Goal: Task Accomplishment & Management: Complete application form

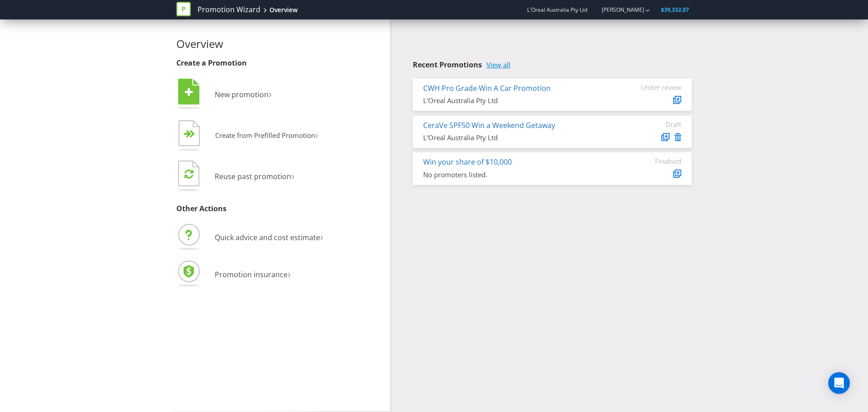
click at [505, 64] on link "View all" at bounding box center [498, 65] width 24 height 8
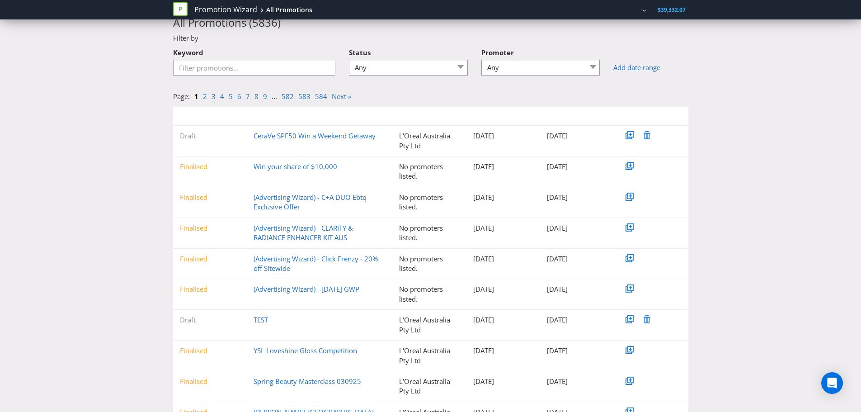
scroll to position [75, 0]
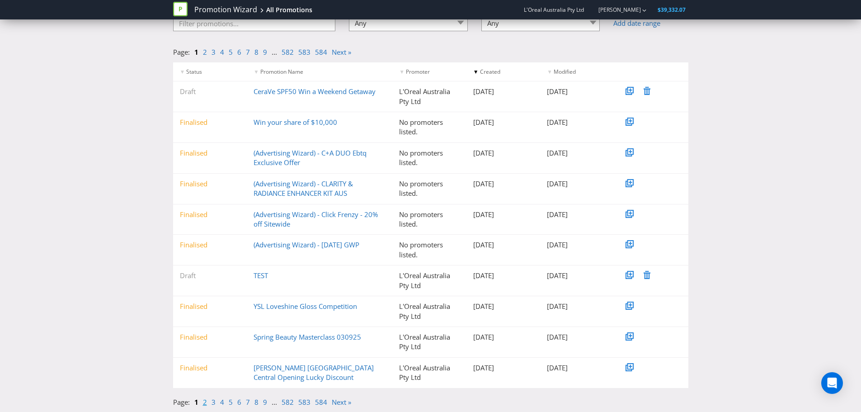
click at [204, 402] on link "2" at bounding box center [205, 401] width 4 height 9
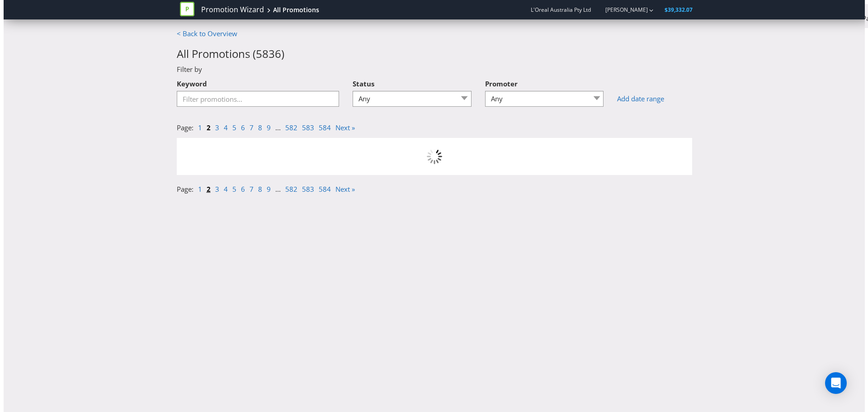
scroll to position [0, 0]
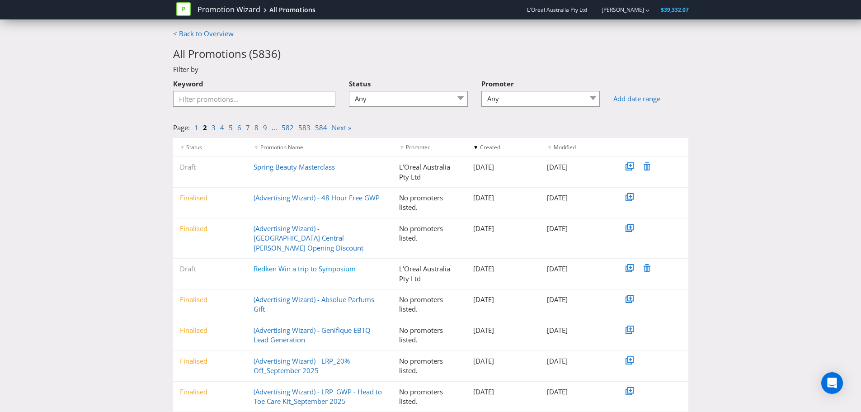
click at [319, 264] on link "Redken Win a trip to Symposium" at bounding box center [304, 268] width 102 height 9
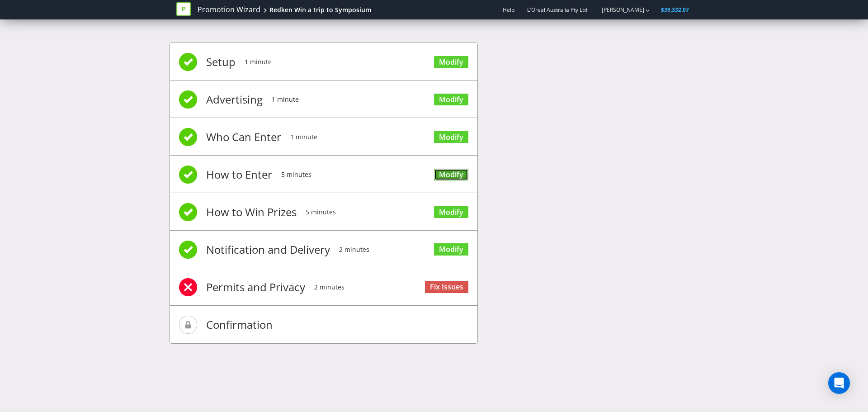
click at [443, 173] on link "Modify" at bounding box center [451, 175] width 34 height 12
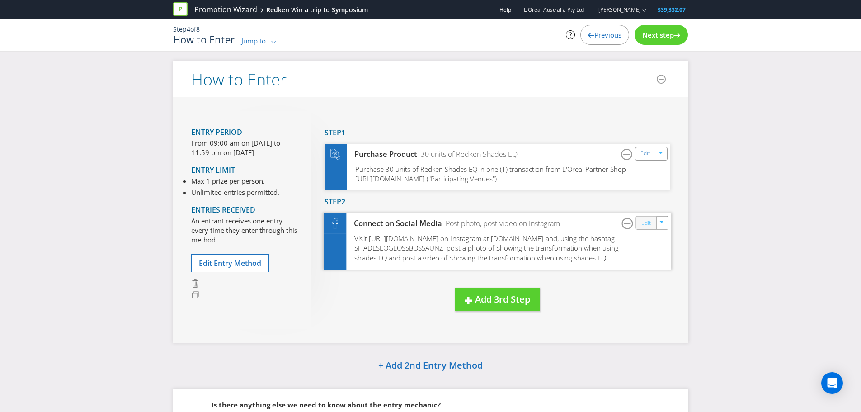
click at [641, 226] on link "Edit" at bounding box center [645, 222] width 9 height 10
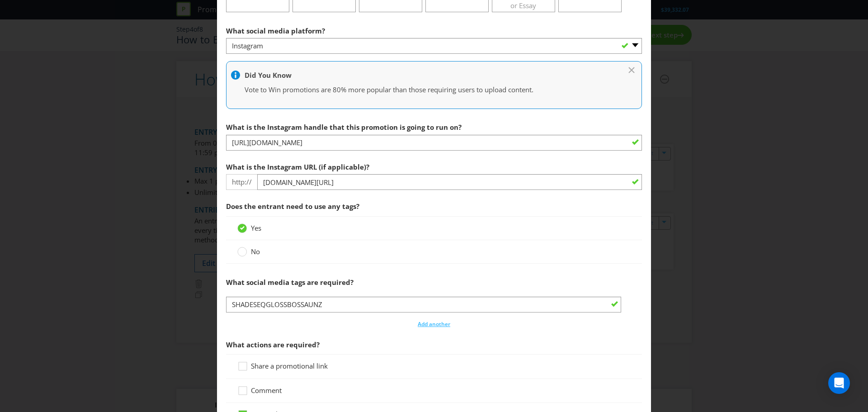
scroll to position [271, 0]
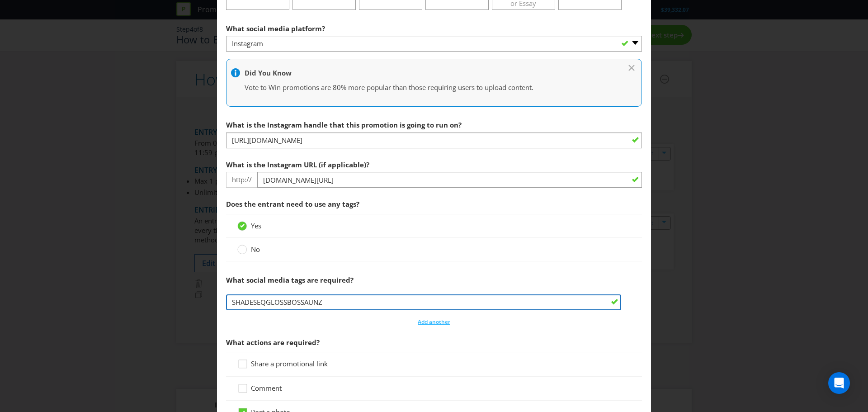
click at [301, 304] on input "SHADESEQGLOSSBOSSAUNZ" at bounding box center [423, 302] width 395 height 16
click at [286, 303] on input "SHADESEQAUNZ" at bounding box center [423, 302] width 395 height 16
drag, startPoint x: 295, startPoint y: 301, endPoint x: 284, endPoint y: 301, distance: 10.4
click at [284, 301] on input "SHADESEQAUNZ202" at bounding box center [423, 302] width 395 height 16
drag, startPoint x: 306, startPoint y: 302, endPoint x: 224, endPoint y: 301, distance: 82.2
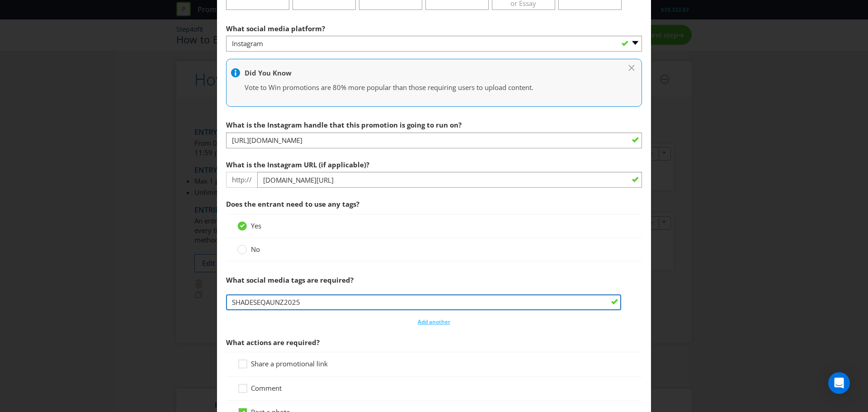
click at [226, 301] on input "SHADESEQAUNZ2025" at bounding box center [423, 302] width 395 height 16
type input "SHADESEQAUNZ2025"
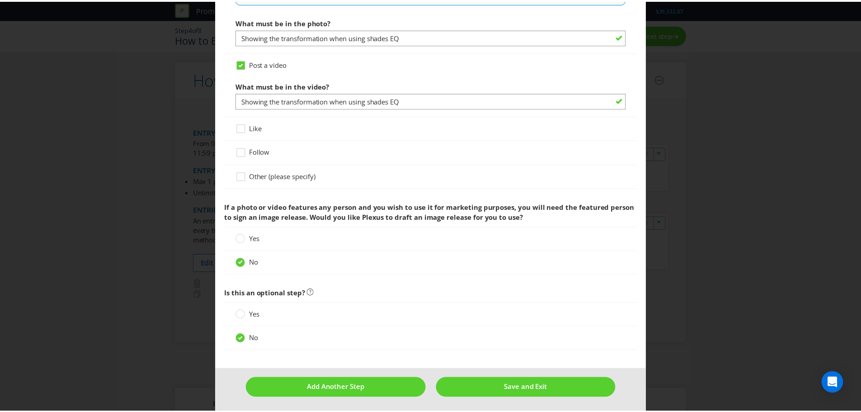
scroll to position [751, 0]
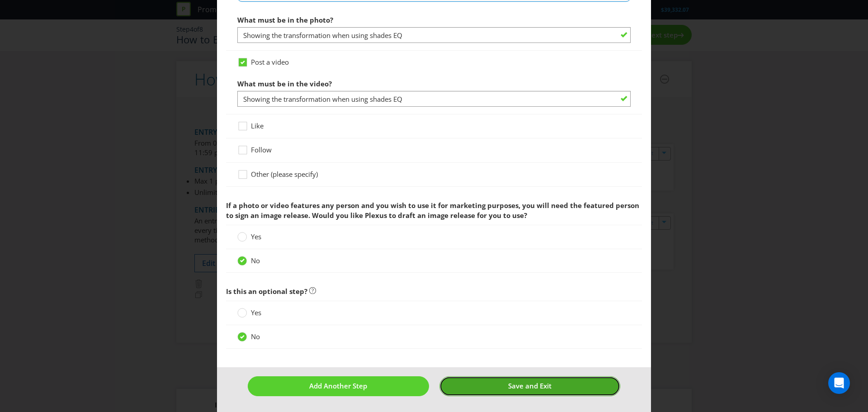
click at [552, 383] on button "Save and Exit" at bounding box center [529, 385] width 181 height 19
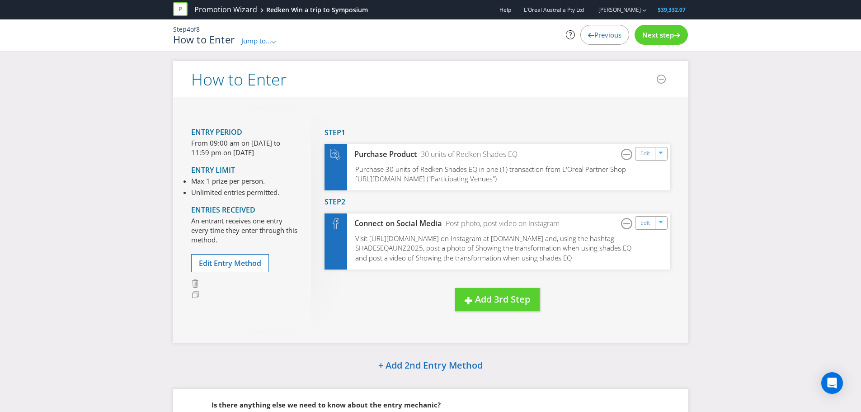
click at [598, 36] on span "Previous" at bounding box center [607, 34] width 27 height 9
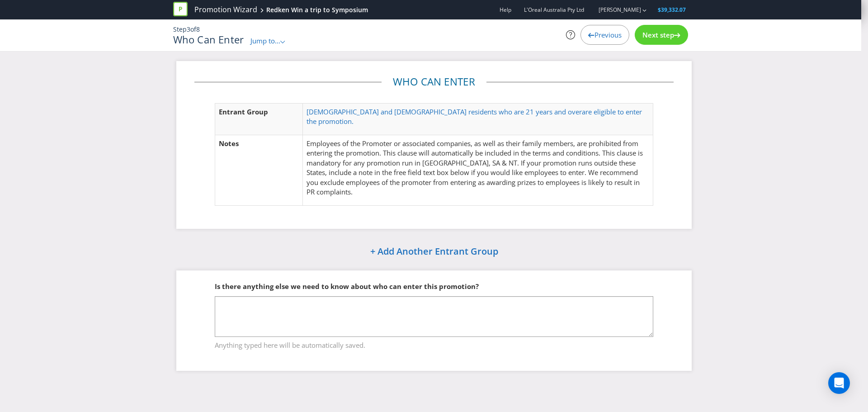
click at [599, 34] on span "Previous" at bounding box center [607, 34] width 27 height 9
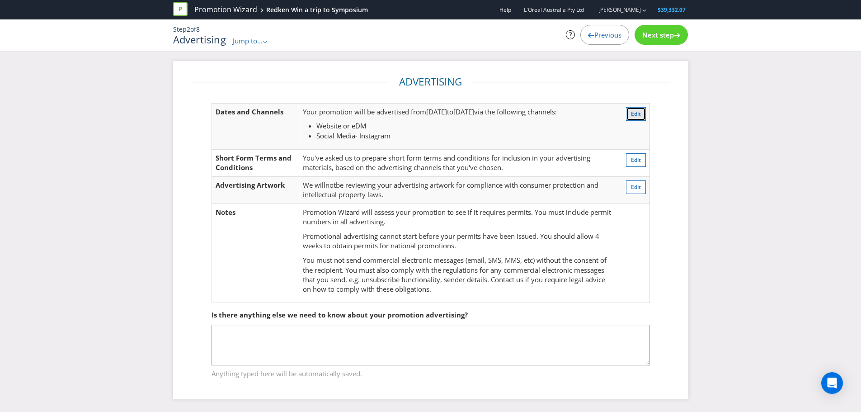
click at [631, 113] on span "Edit" at bounding box center [636, 114] width 10 height 8
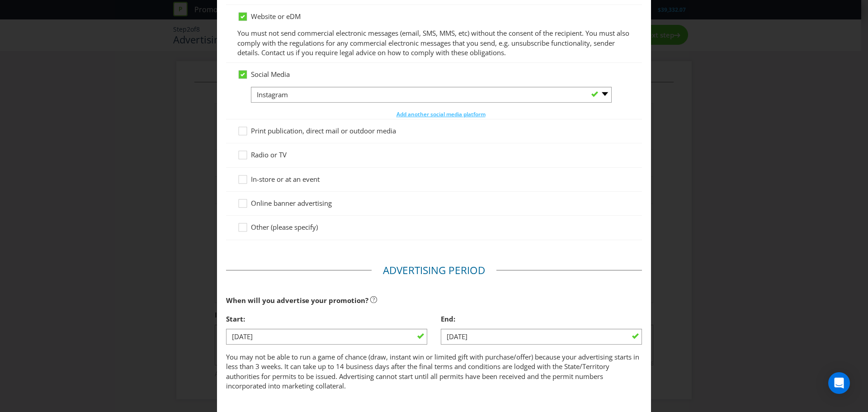
scroll to position [183, 0]
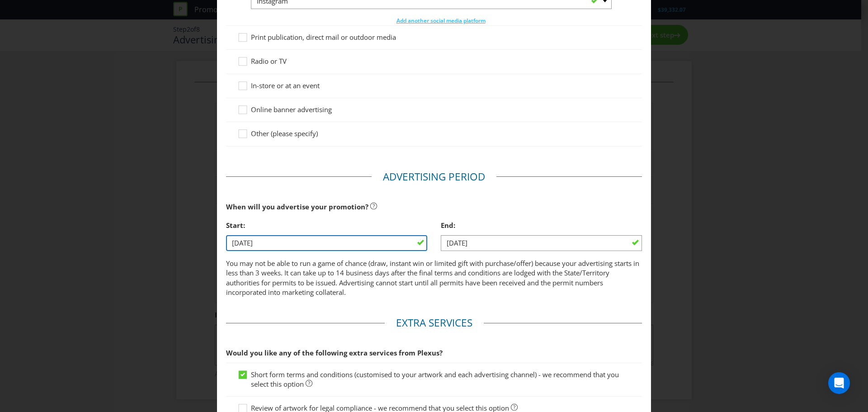
click at [291, 239] on input "[DATE]" at bounding box center [326, 243] width 201 height 16
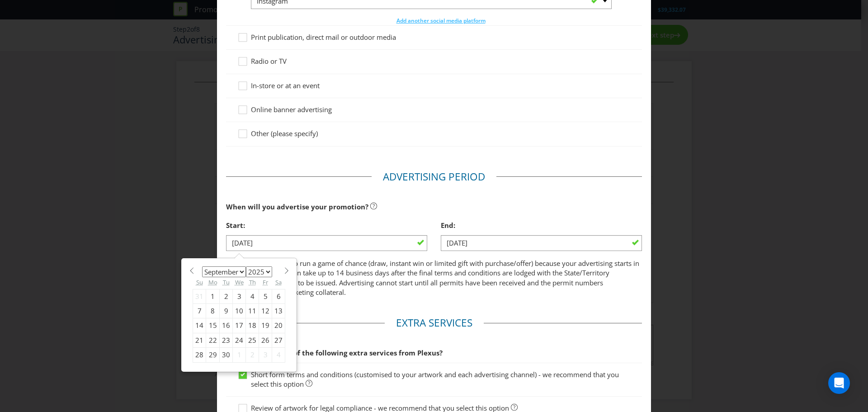
click at [260, 298] on div "5" at bounding box center [265, 296] width 13 height 14
type input "[DATE]"
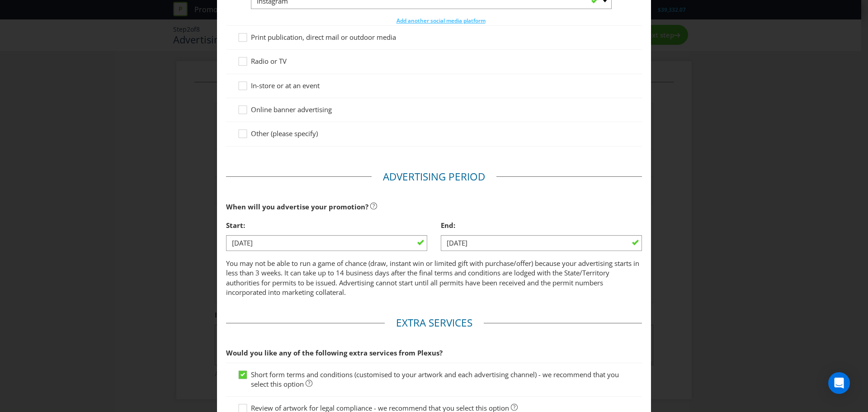
click at [723, 246] on div "Advertising Methods Advertising Methods How will your promotion be advertised? …" at bounding box center [434, 206] width 868 height 412
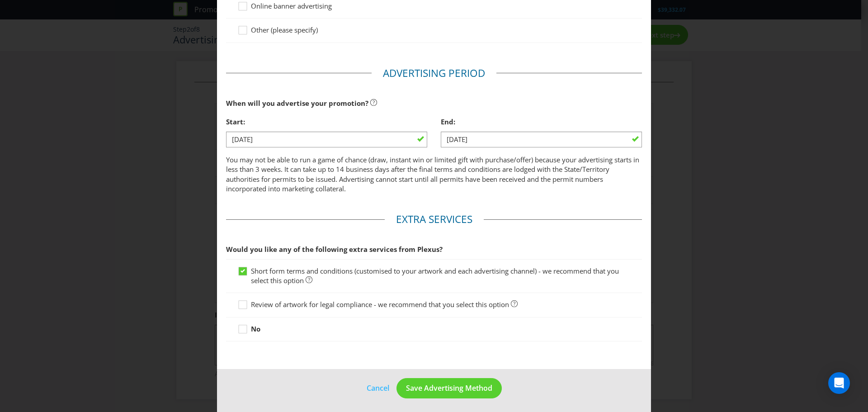
scroll to position [290, 0]
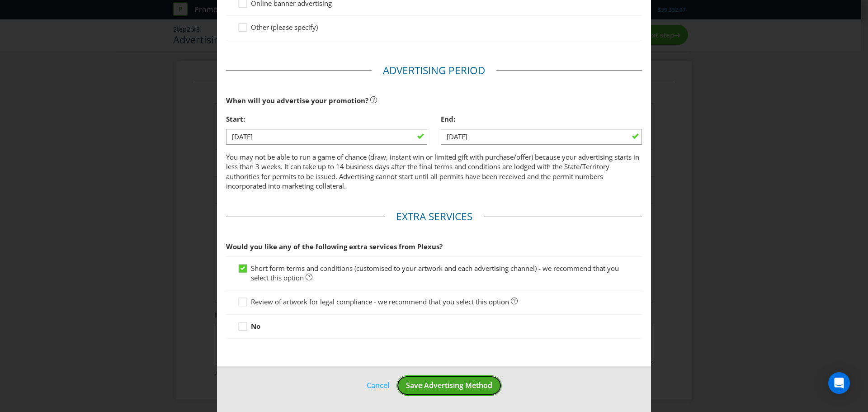
click at [441, 389] on span "Save Advertising Method" at bounding box center [449, 385] width 86 height 10
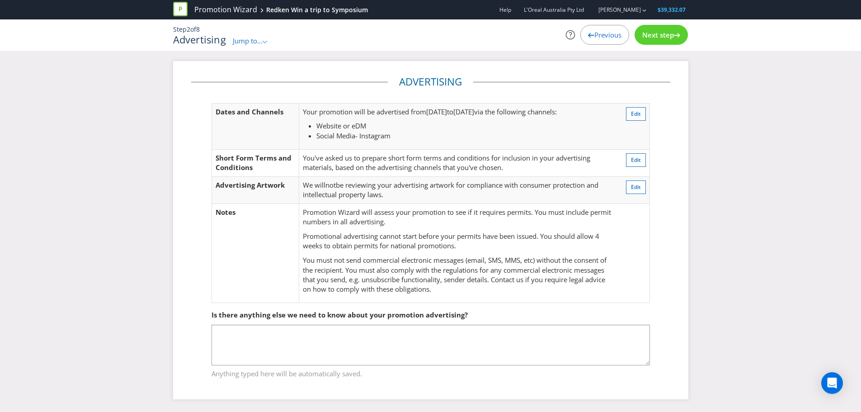
click at [644, 36] on span "Next step" at bounding box center [658, 34] width 32 height 9
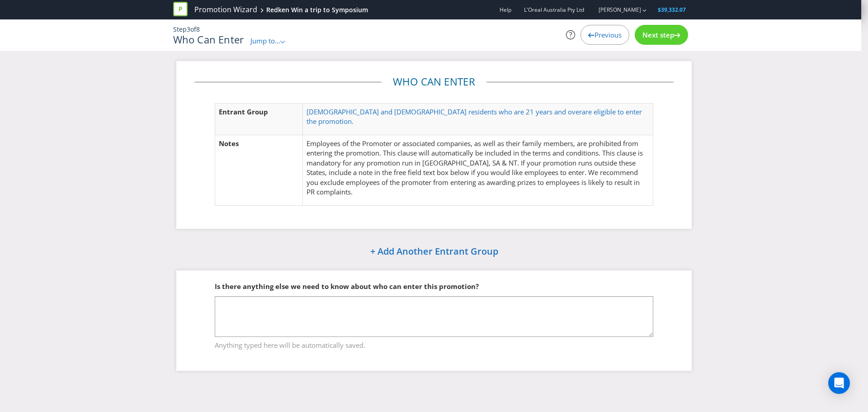
click at [654, 37] on span "Next step" at bounding box center [658, 34] width 32 height 9
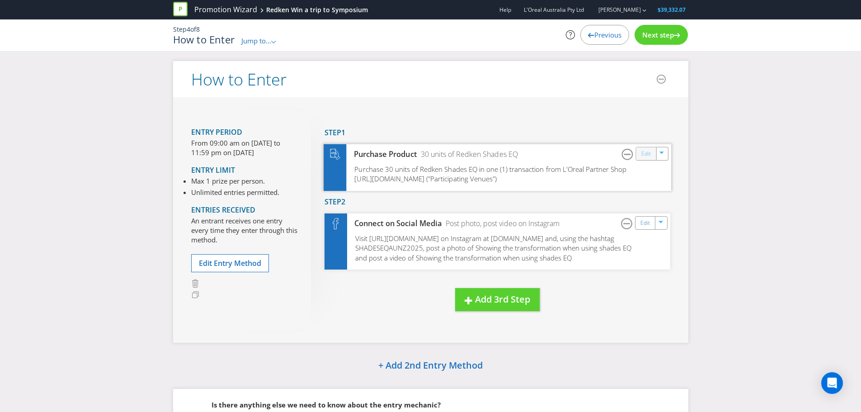
click at [644, 154] on link "Edit" at bounding box center [645, 153] width 9 height 10
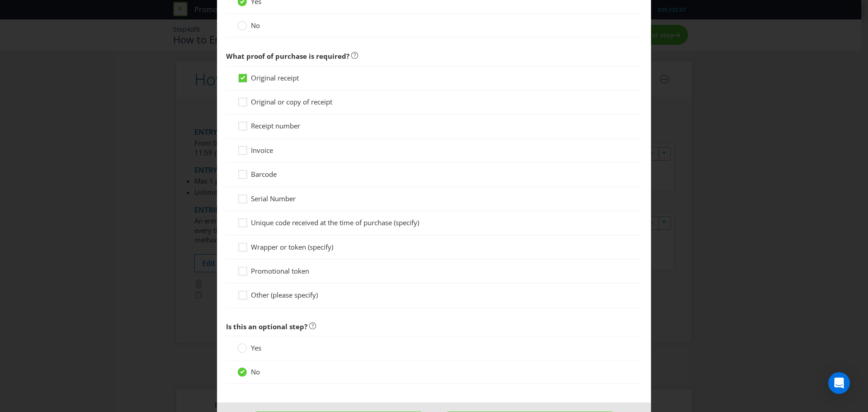
scroll to position [793, 0]
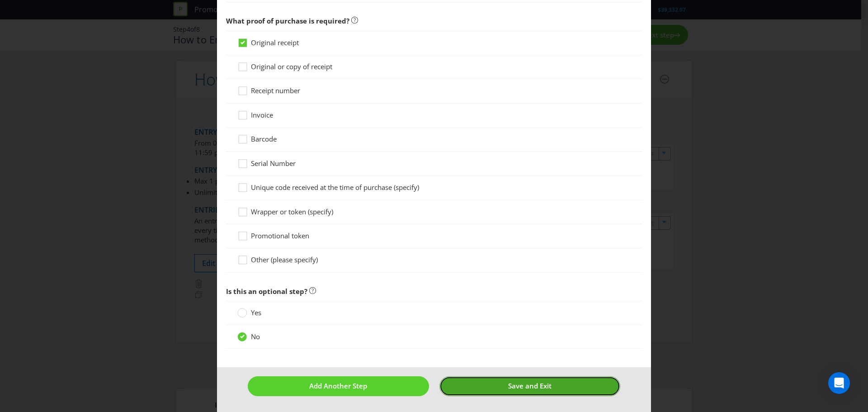
click at [534, 386] on span "Save and Exit" at bounding box center [529, 385] width 43 height 9
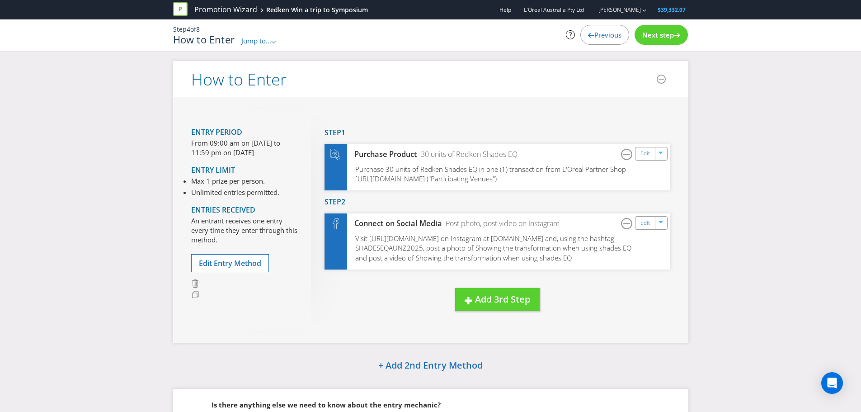
click at [259, 43] on span "Jump to..." at bounding box center [256, 40] width 30 height 9
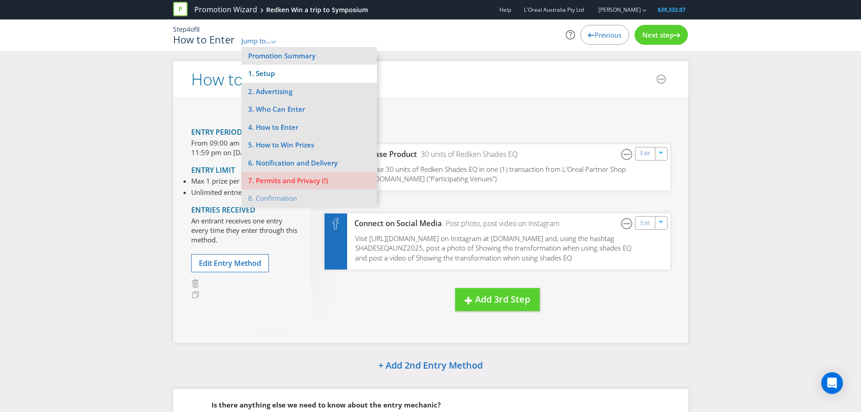
click at [259, 71] on li "1. Setup" at bounding box center [309, 74] width 136 height 18
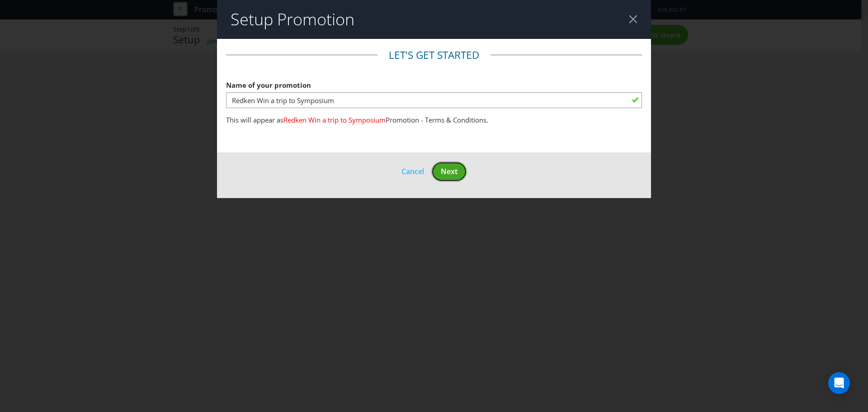
click at [451, 174] on span "Next" at bounding box center [449, 171] width 17 height 10
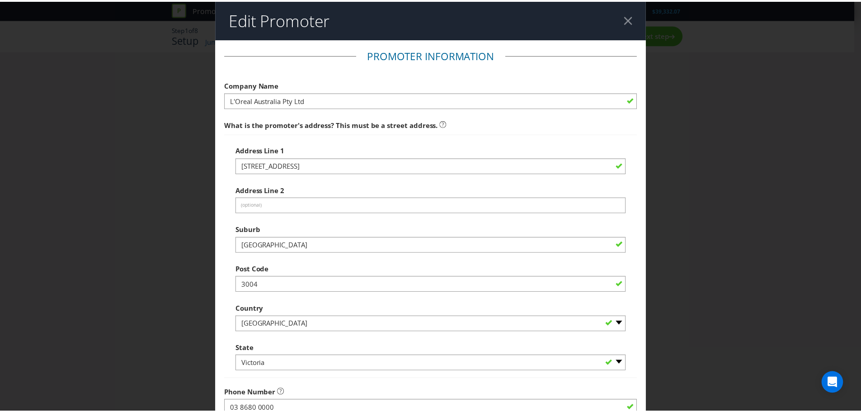
scroll to position [178, 0]
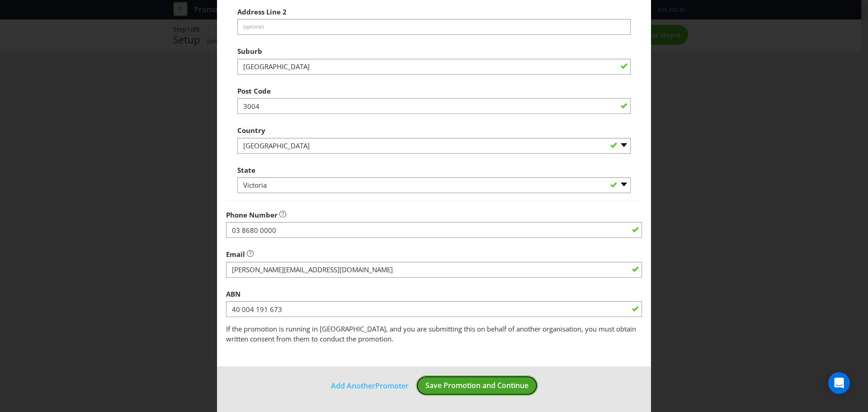
click at [507, 389] on span "Save Promotion and Continue" at bounding box center [476, 385] width 103 height 10
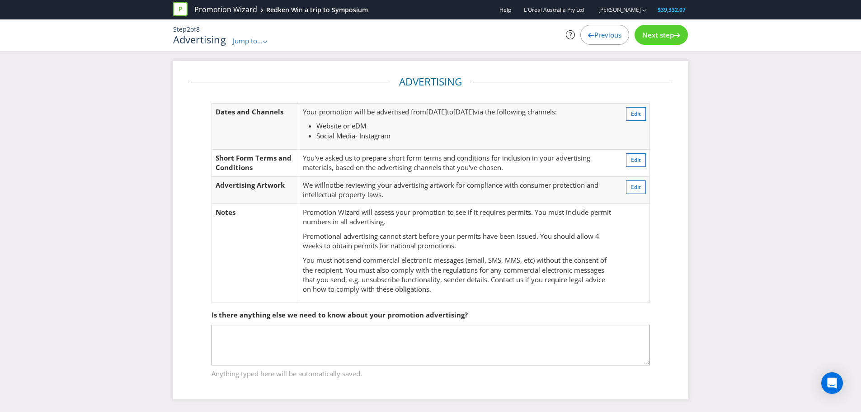
scroll to position [1, 0]
click at [668, 34] on span "Next step" at bounding box center [658, 34] width 32 height 9
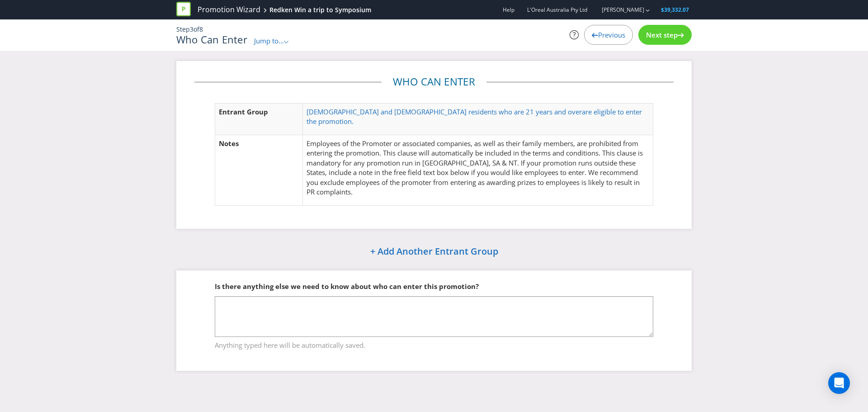
click at [668, 34] on span "Next step" at bounding box center [662, 34] width 32 height 9
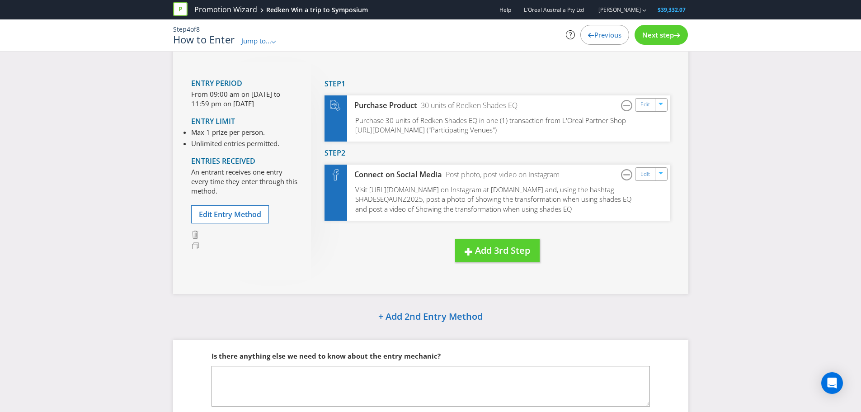
scroll to position [102, 0]
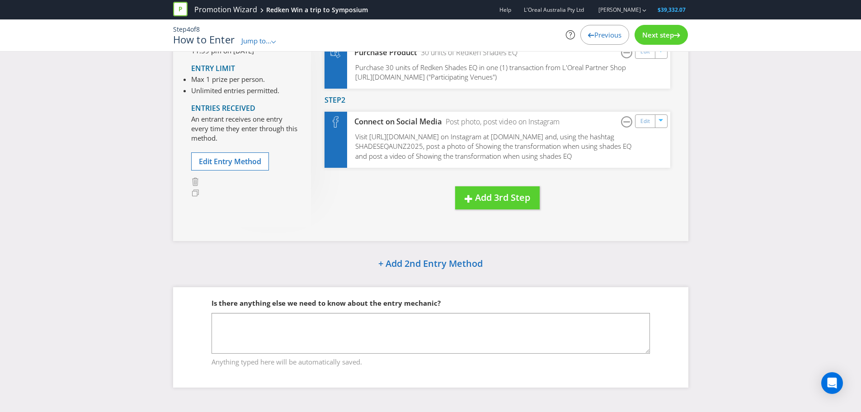
click at [664, 39] on div "Next step" at bounding box center [660, 35] width 53 height 20
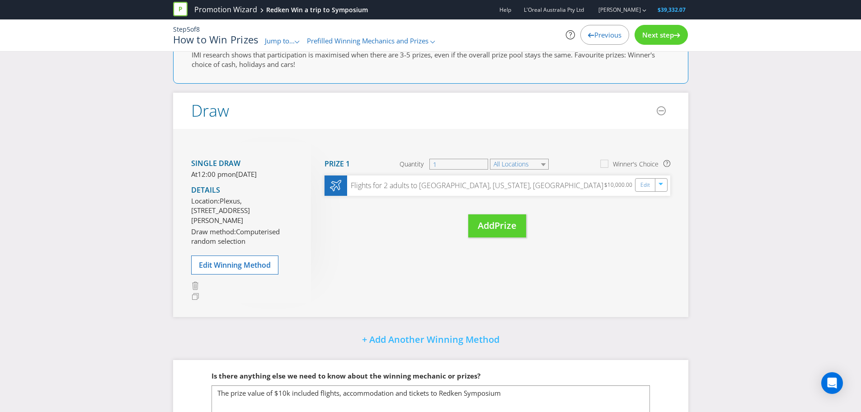
click at [785, 292] on div "Did You Know Want to make your prizing budget work harder? Increase your prize …" at bounding box center [430, 216] width 861 height 514
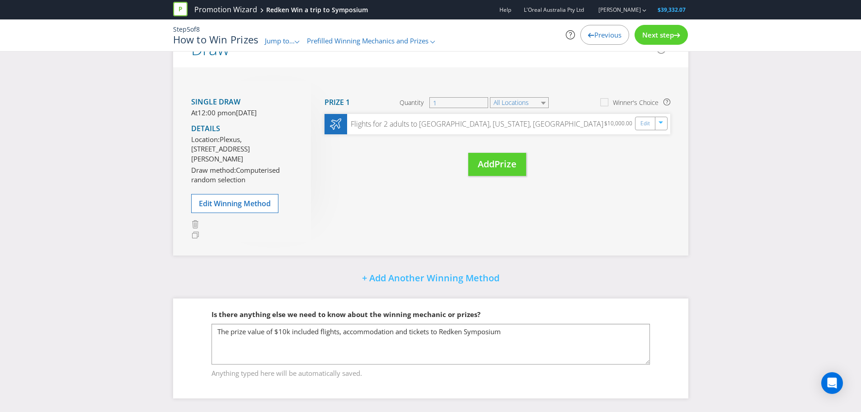
scroll to position [173, 0]
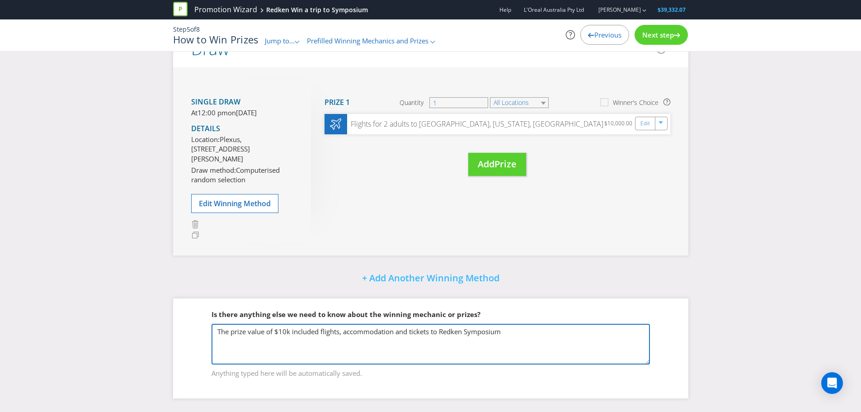
click at [526, 332] on textarea "The prize value of $10k included flights, accommodation and tickets to Redken S…" at bounding box center [430, 344] width 438 height 41
type textarea "The prize value of $10k included flights, accommodation and tickets to Redken S…"
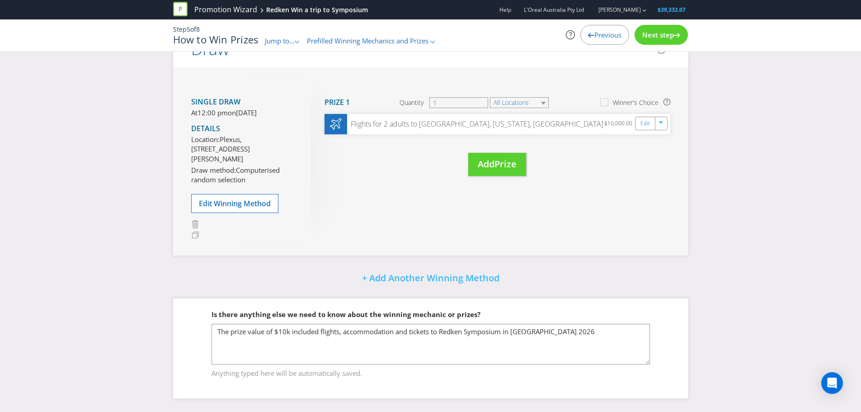
click at [665, 41] on div "Next step" at bounding box center [660, 35] width 53 height 20
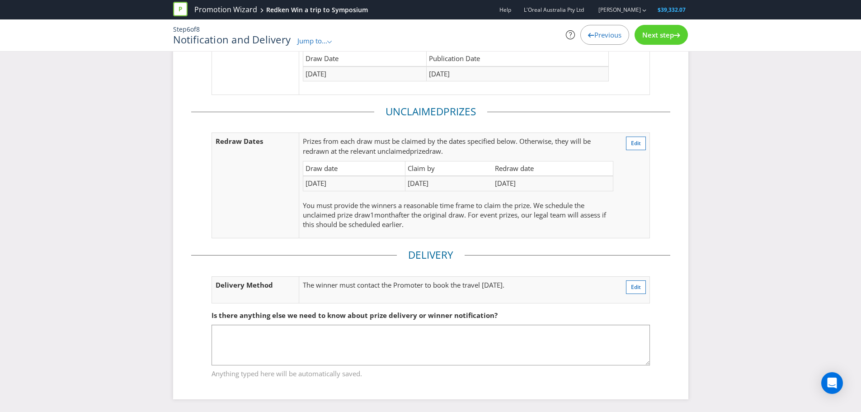
scroll to position [111, 0]
click at [670, 29] on div "Next step" at bounding box center [660, 35] width 53 height 20
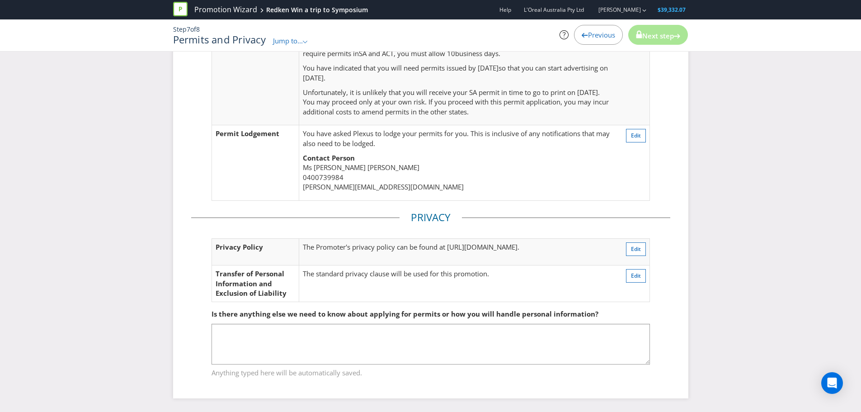
click at [597, 36] on span "Previous" at bounding box center [601, 34] width 27 height 9
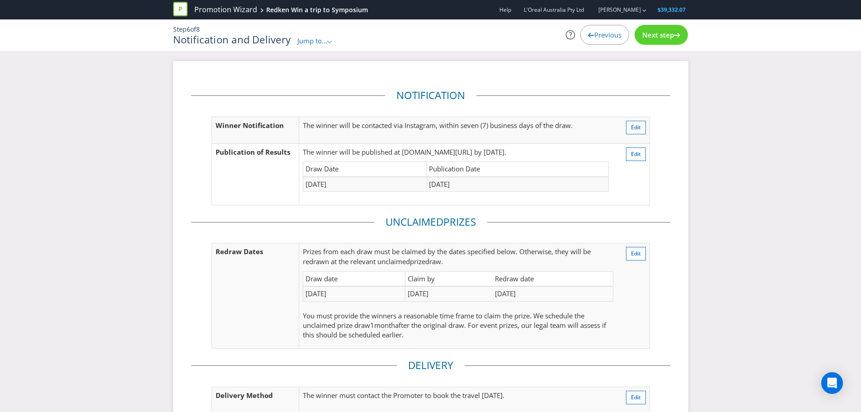
click at [594, 36] on span "Previous" at bounding box center [607, 34] width 27 height 9
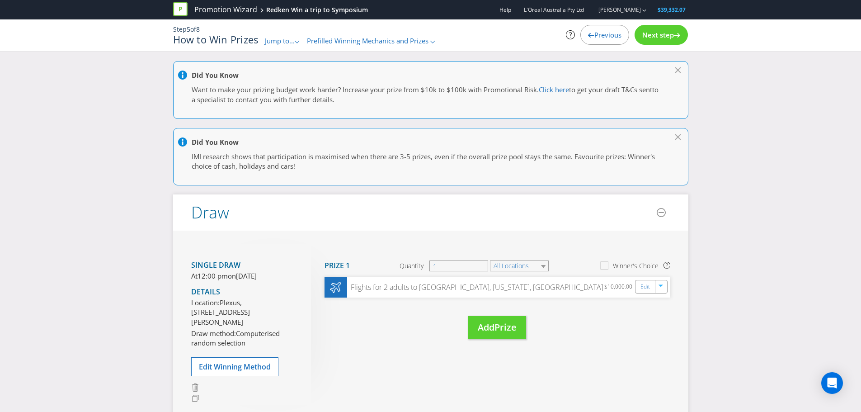
click at [600, 33] on span "Previous" at bounding box center [607, 34] width 27 height 9
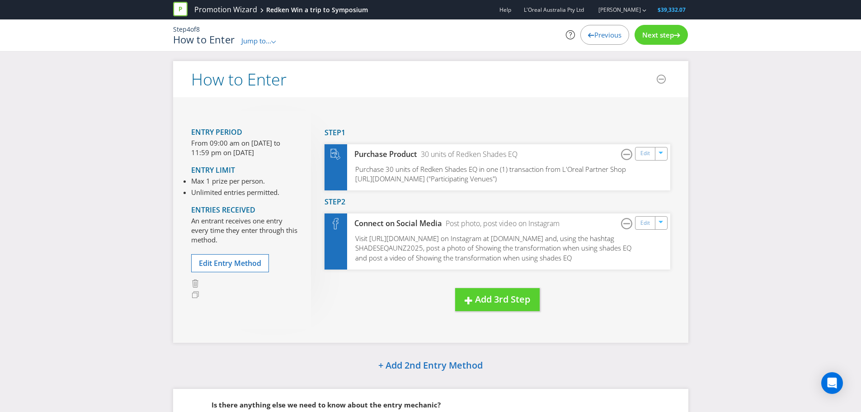
click at [600, 36] on span "Previous" at bounding box center [607, 34] width 27 height 9
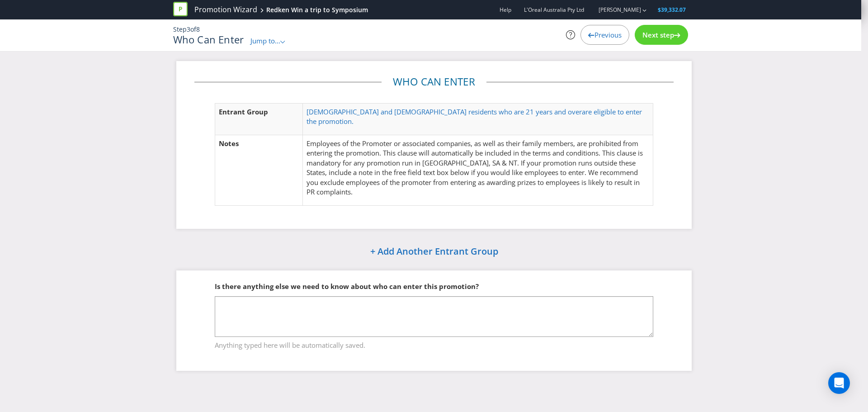
click at [600, 36] on span "Previous" at bounding box center [607, 34] width 27 height 9
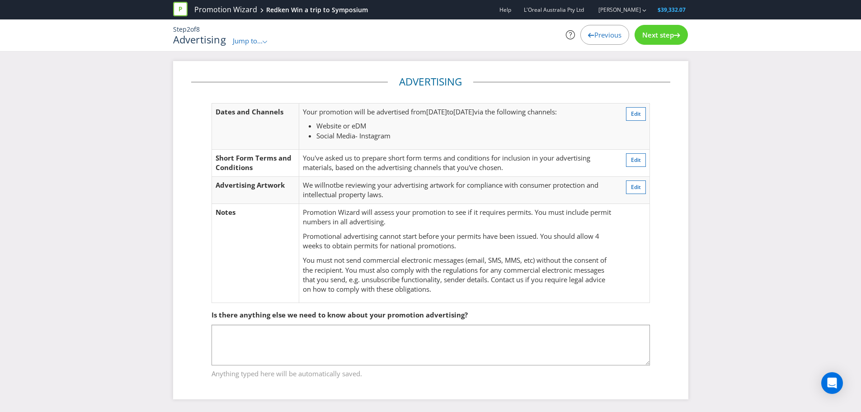
click at [600, 36] on span "Previous" at bounding box center [607, 34] width 27 height 9
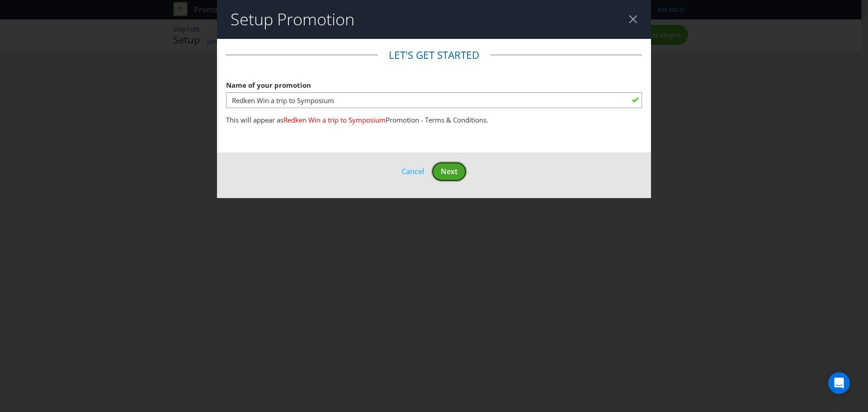
click at [453, 170] on span "Next" at bounding box center [449, 171] width 17 height 10
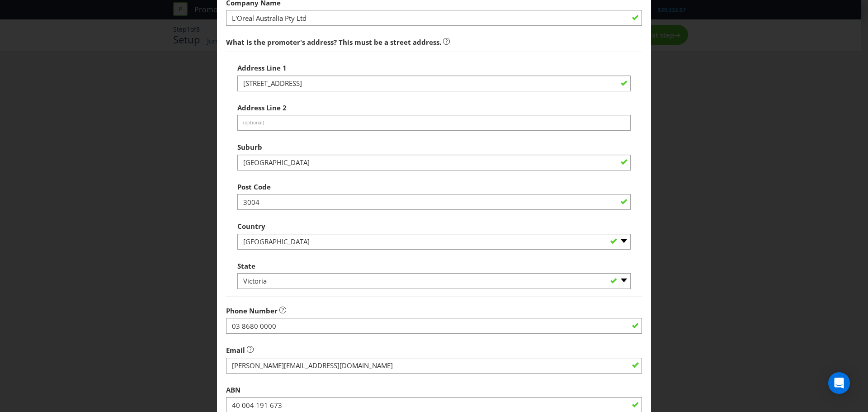
scroll to position [178, 0]
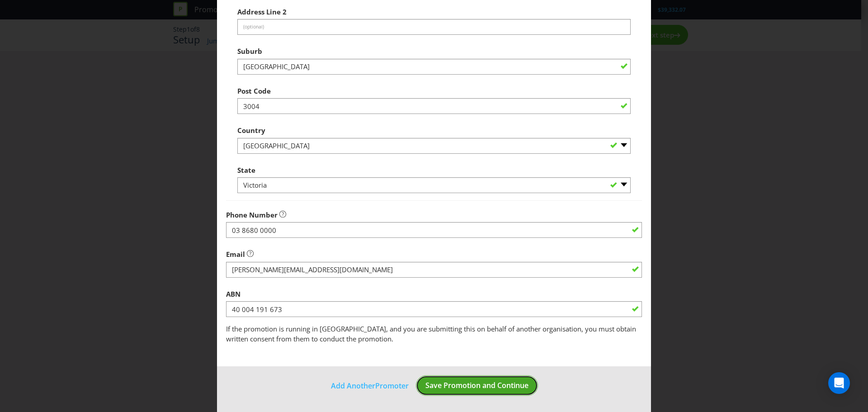
click at [487, 380] on span "Save Promotion and Continue" at bounding box center [476, 385] width 103 height 10
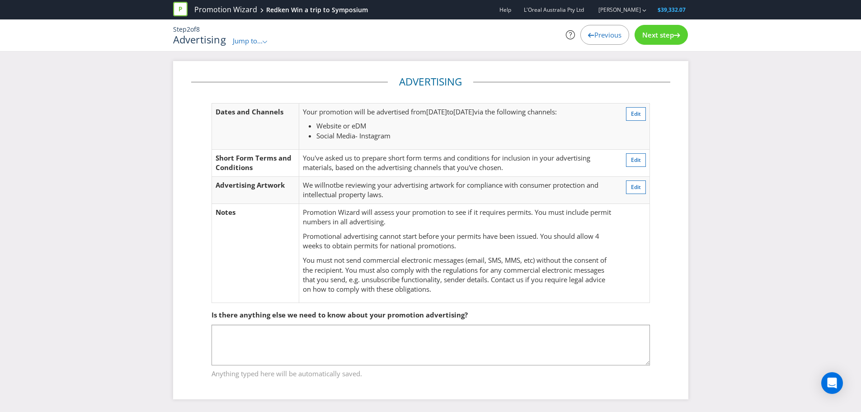
click at [647, 34] on span "Next step" at bounding box center [658, 34] width 32 height 9
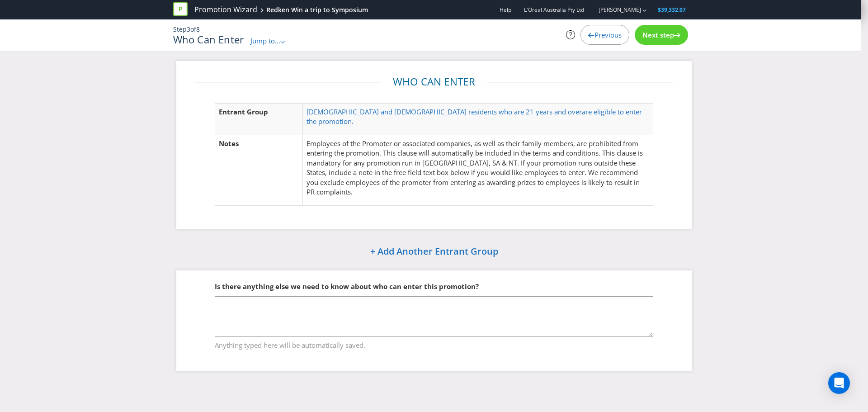
click at [654, 36] on span "Next step" at bounding box center [658, 34] width 32 height 9
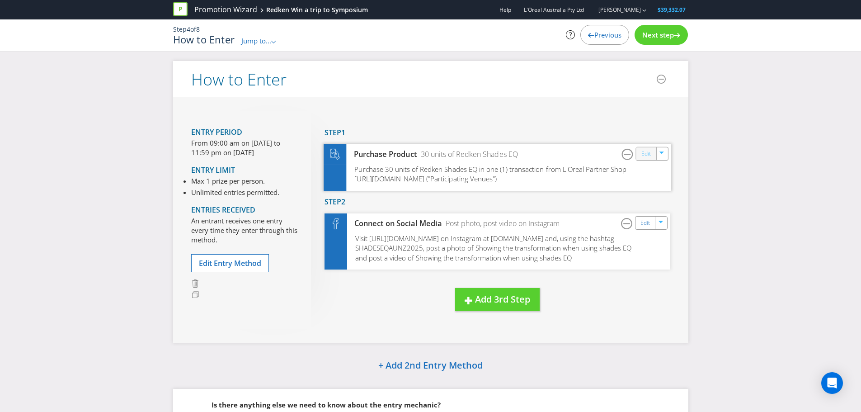
click at [642, 154] on link "Edit" at bounding box center [645, 153] width 9 height 10
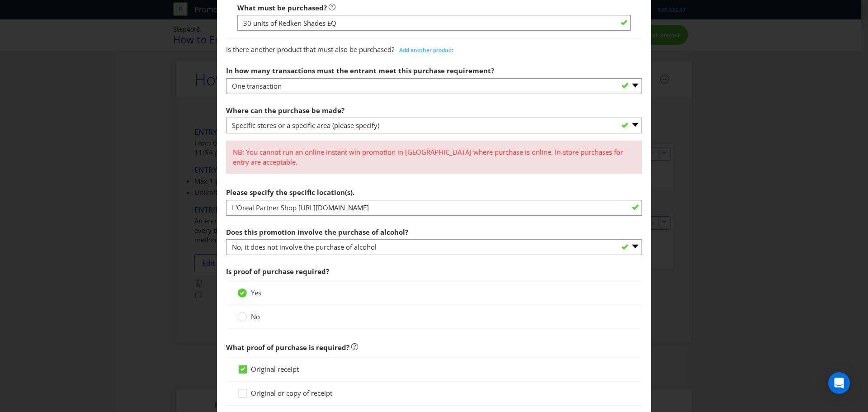
scroll to position [432, 0]
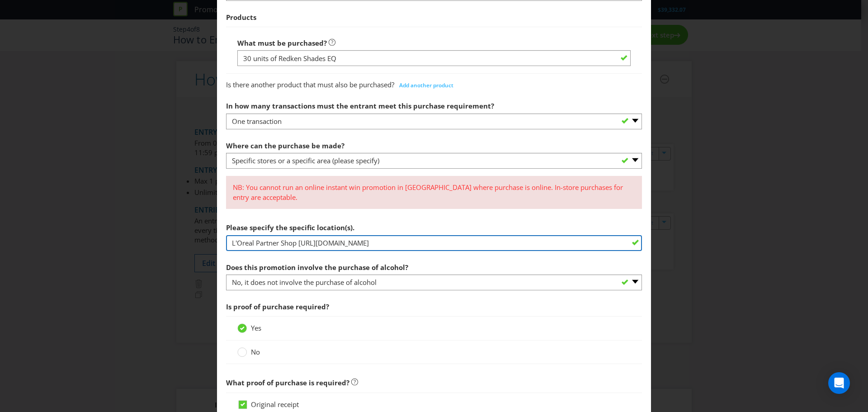
click at [526, 242] on input "L'Oreal Partner Shop [URL][DOMAIN_NAME]" at bounding box center [434, 243] width 416 height 16
paste input "[URL][DOMAIN_NAME]"
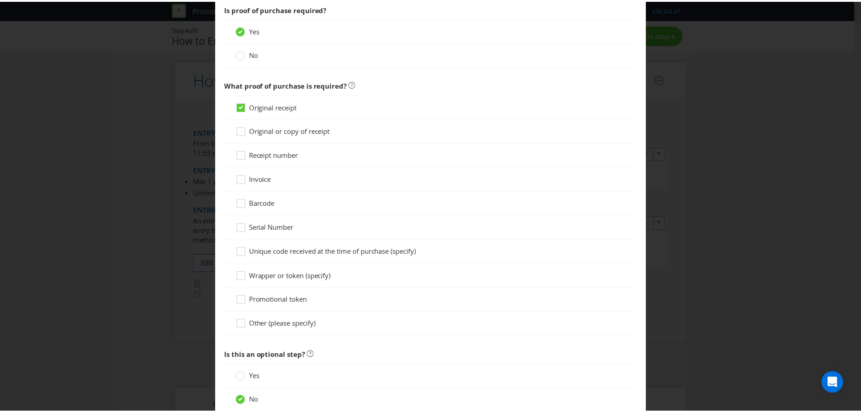
scroll to position [793, 0]
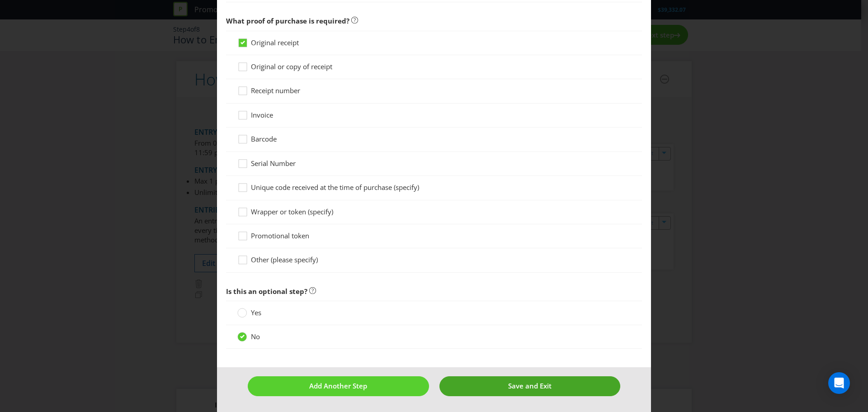
type input "L'Oreal Partner Shop [URL][DOMAIN_NAME] and [URL][DOMAIN_NAME]"
click at [558, 384] on button "Save and Exit" at bounding box center [529, 385] width 181 height 19
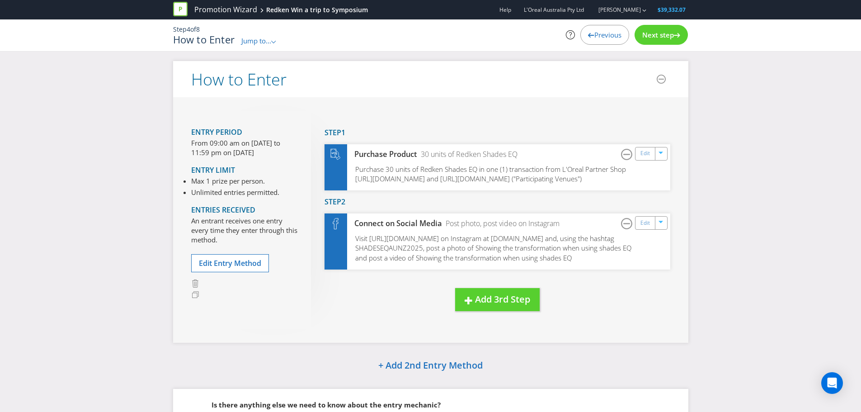
click at [662, 41] on div "Next step" at bounding box center [660, 35] width 53 height 20
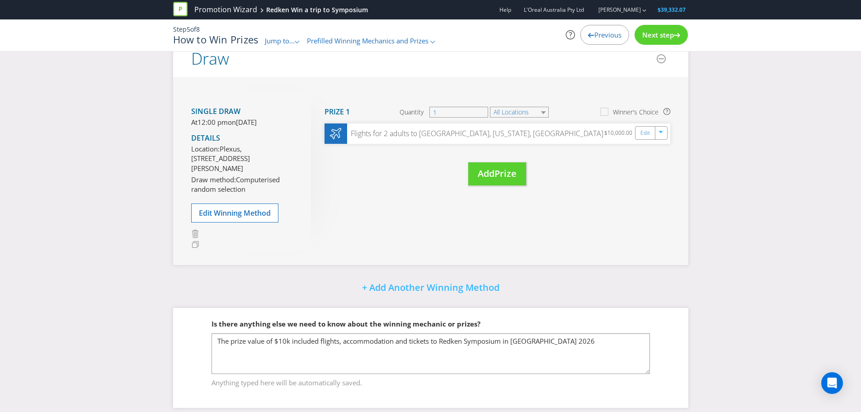
scroll to position [173, 0]
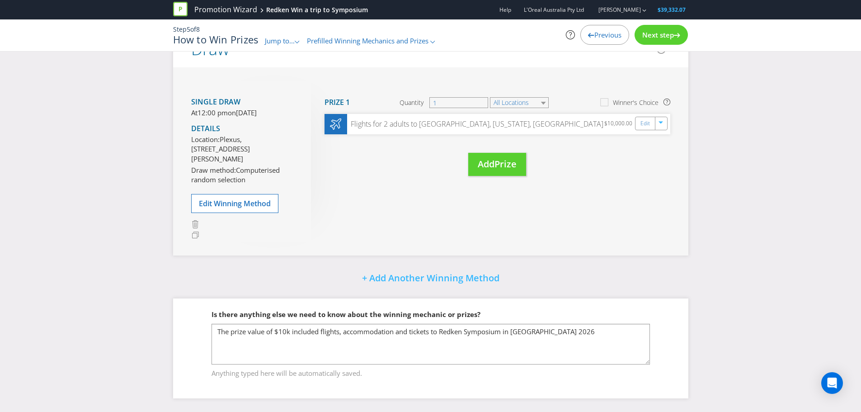
click at [675, 33] on icon at bounding box center [677, 35] width 6 height 5
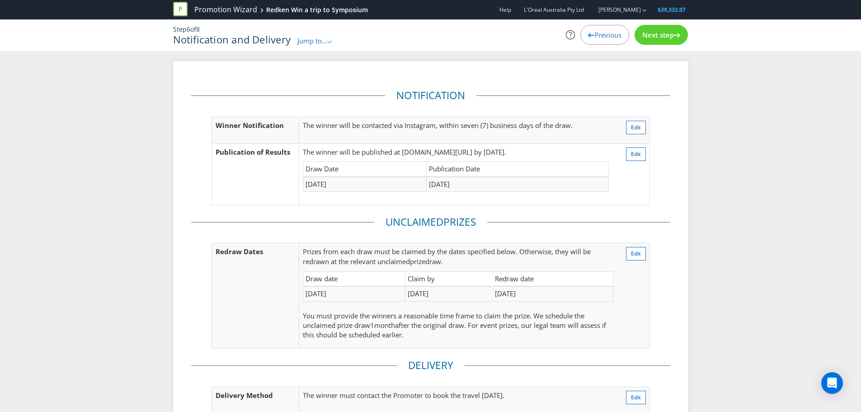
click at [678, 39] on div "Next step" at bounding box center [660, 35] width 53 height 20
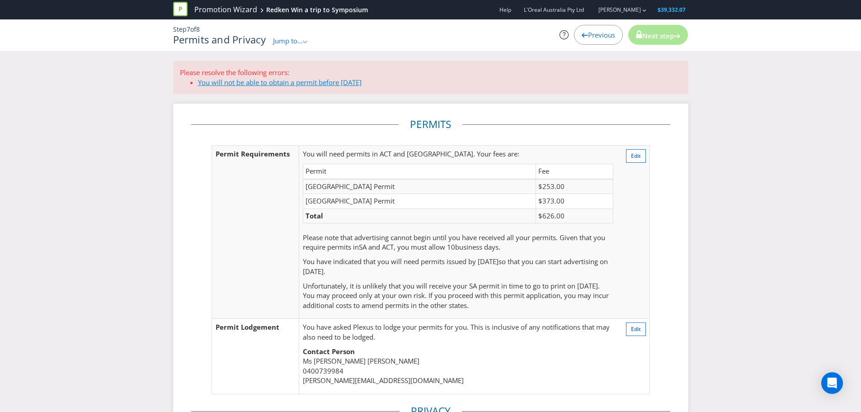
click at [352, 83] on link "You will not be able to obtain a permit before [DATE]" at bounding box center [280, 82] width 164 height 9
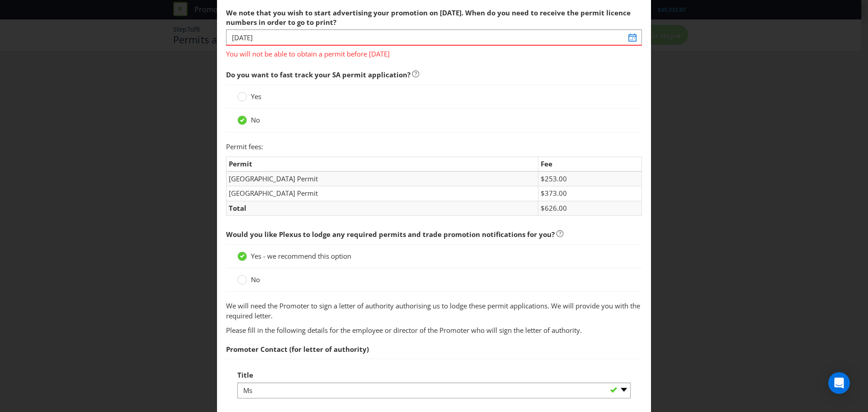
scroll to position [71, 0]
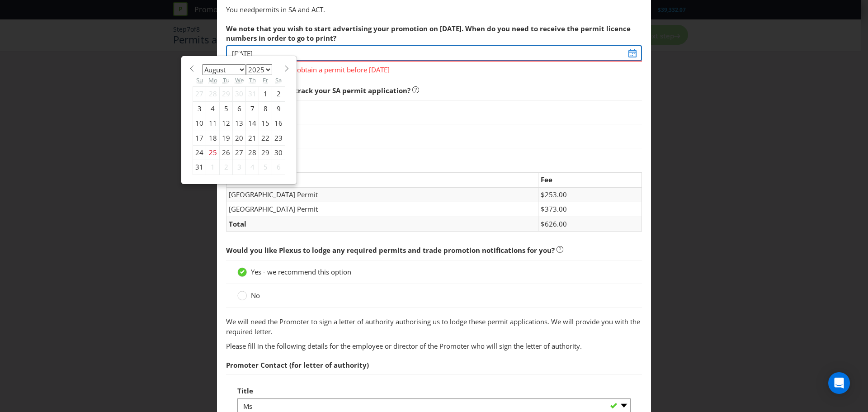
click at [624, 55] on input "[DATE]" at bounding box center [434, 53] width 416 height 16
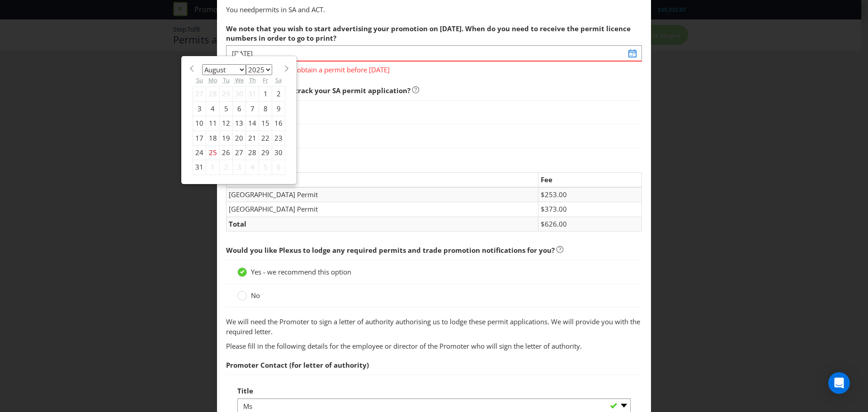
click at [263, 152] on div "29" at bounding box center [265, 152] width 13 height 14
type input "[DATE]"
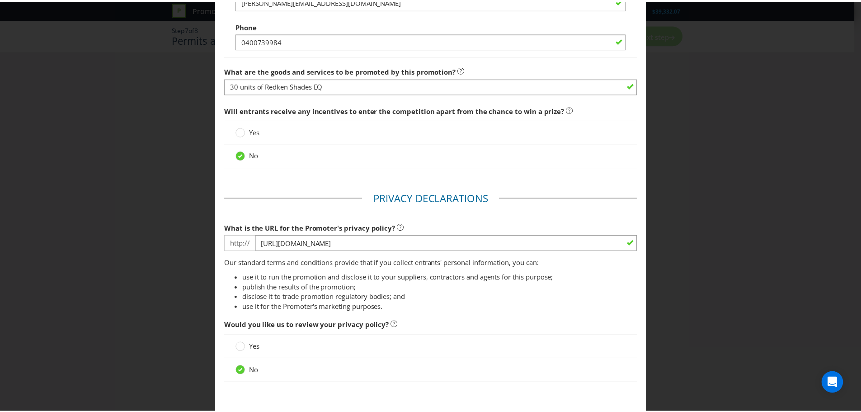
scroll to position [663, 0]
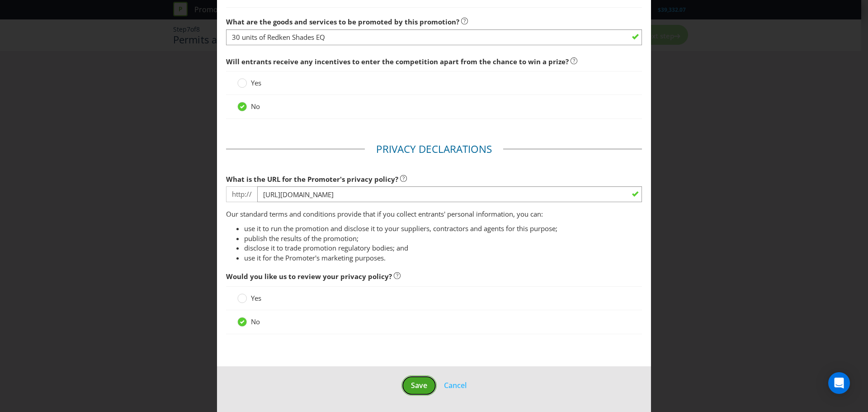
click at [415, 392] on button "Save" at bounding box center [418, 385] width 35 height 20
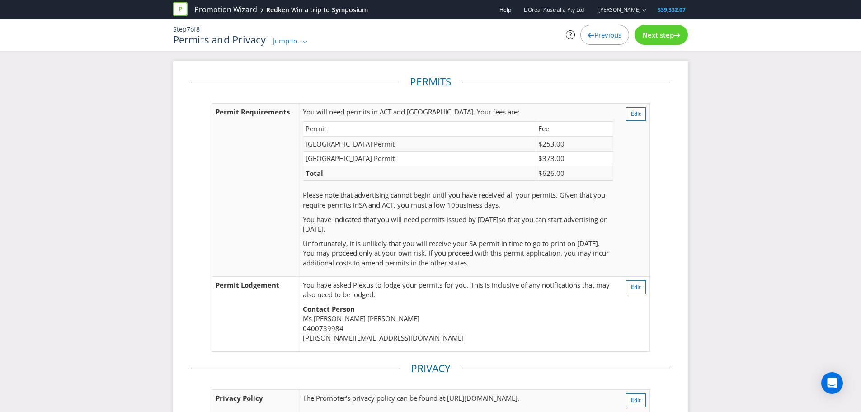
click at [661, 42] on div "Next step" at bounding box center [660, 35] width 53 height 20
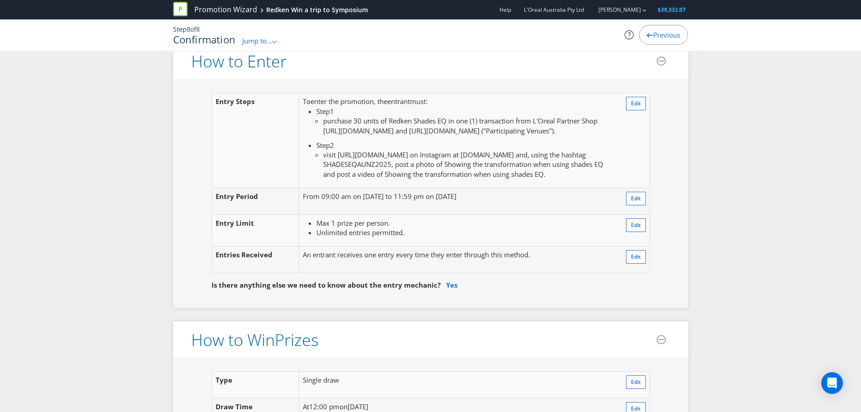
scroll to position [768, 0]
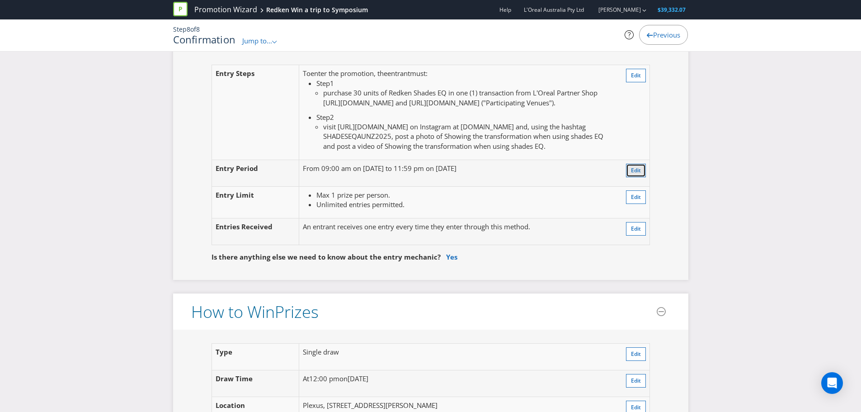
click at [635, 172] on span "Edit" at bounding box center [636, 170] width 10 height 8
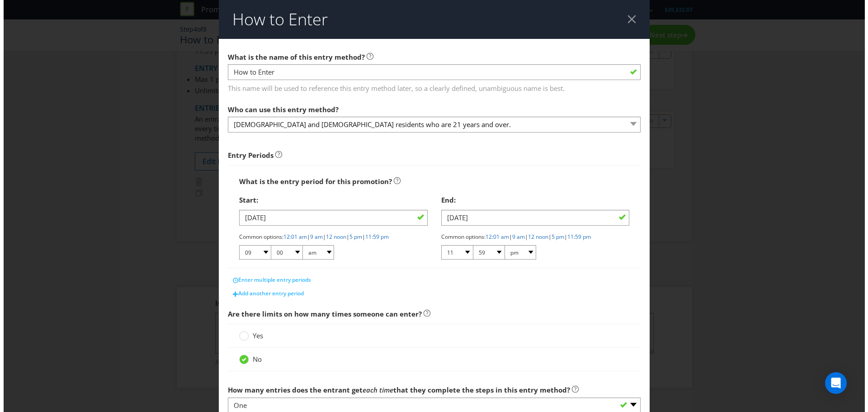
scroll to position [111, 0]
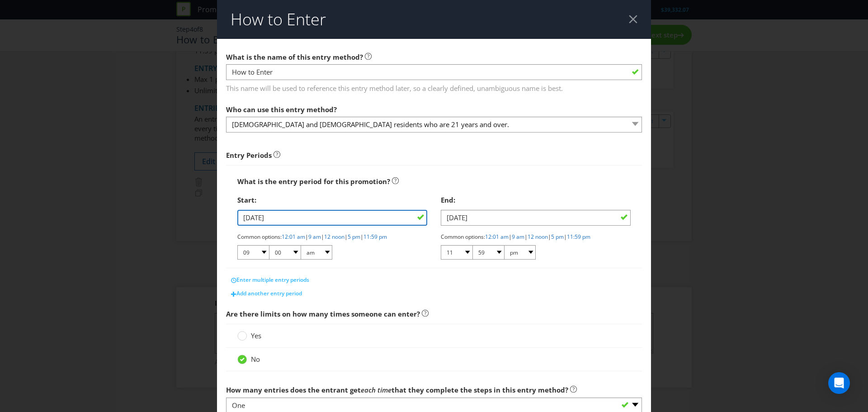
click at [352, 222] on input "[DATE]" at bounding box center [332, 218] width 190 height 16
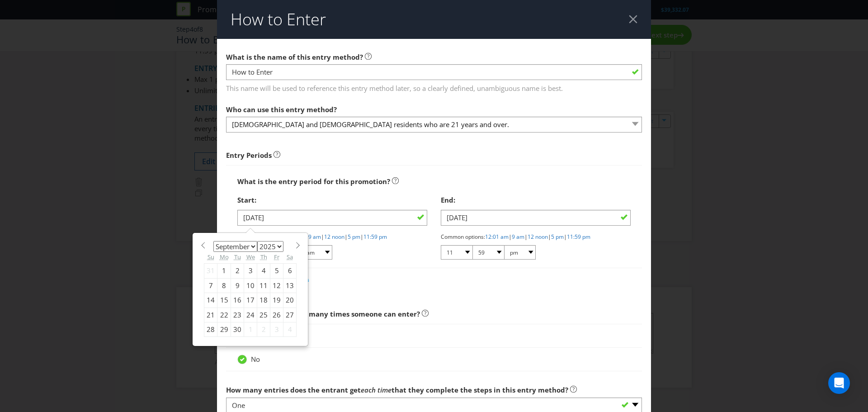
click at [273, 271] on div "5" at bounding box center [276, 270] width 13 height 14
type input "[DATE]"
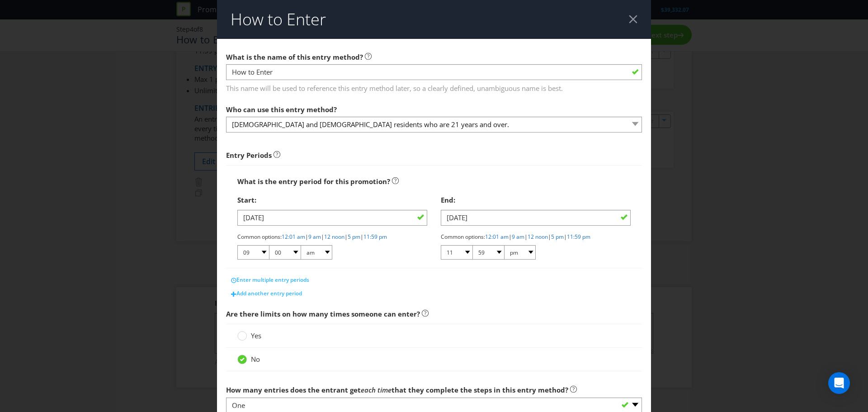
click at [604, 298] on div "Add another entry period" at bounding box center [434, 293] width 416 height 14
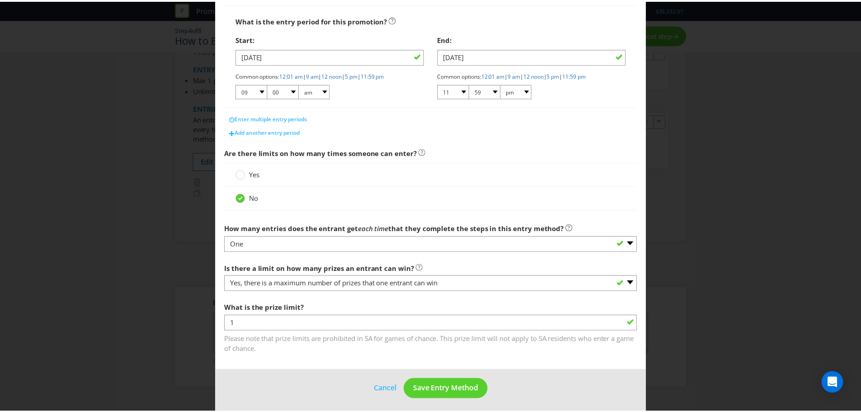
scroll to position [165, 0]
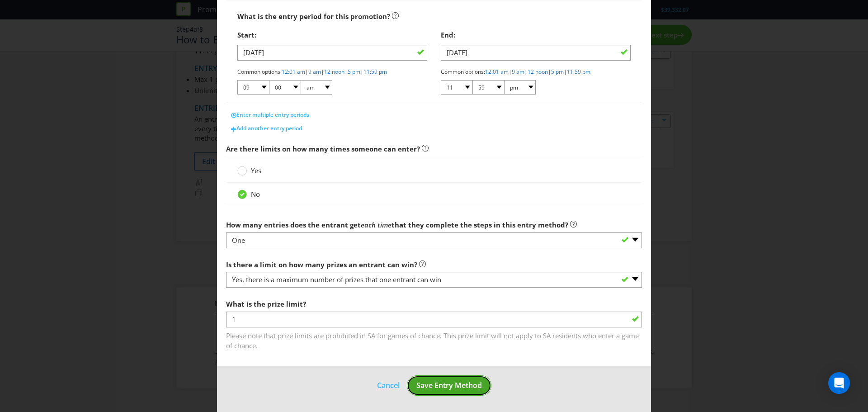
click at [463, 384] on span "Save Entry Method" at bounding box center [449, 385] width 66 height 10
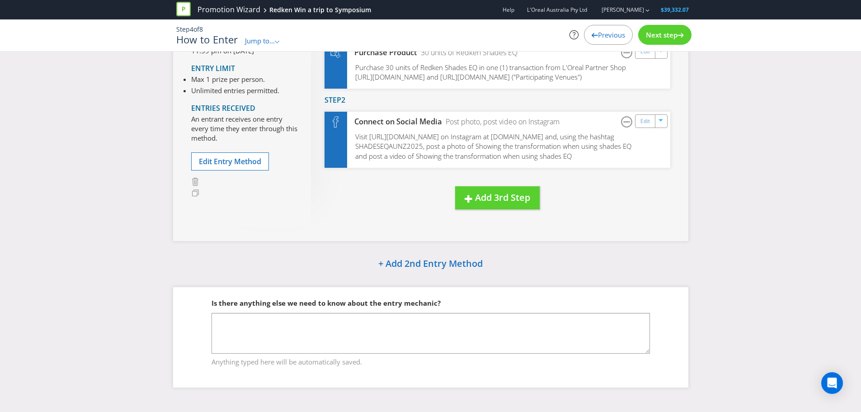
click at [671, 33] on span "Next step" at bounding box center [662, 34] width 32 height 9
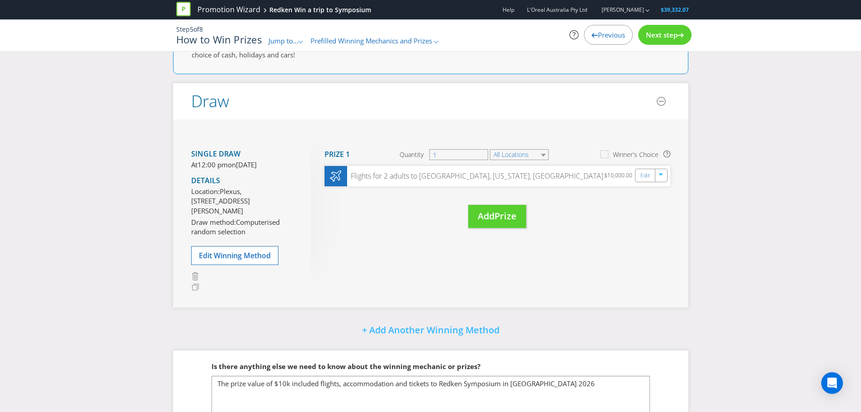
click at [668, 42] on div "Next step" at bounding box center [664, 35] width 53 height 20
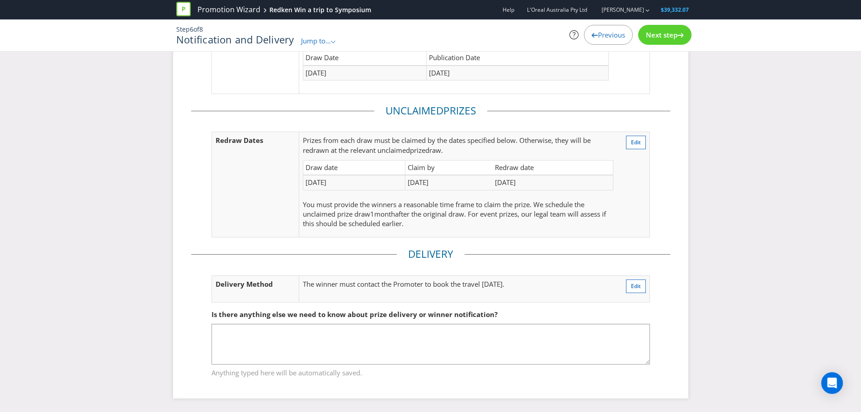
click at [663, 30] on div "Next step" at bounding box center [664, 35] width 53 height 20
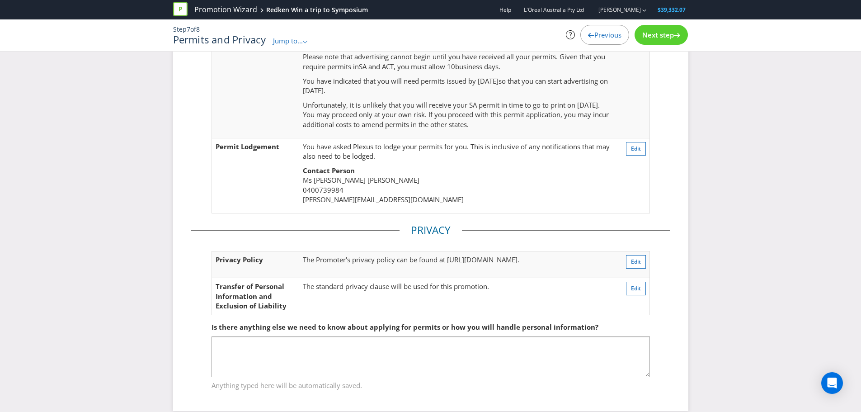
scroll to position [151, 0]
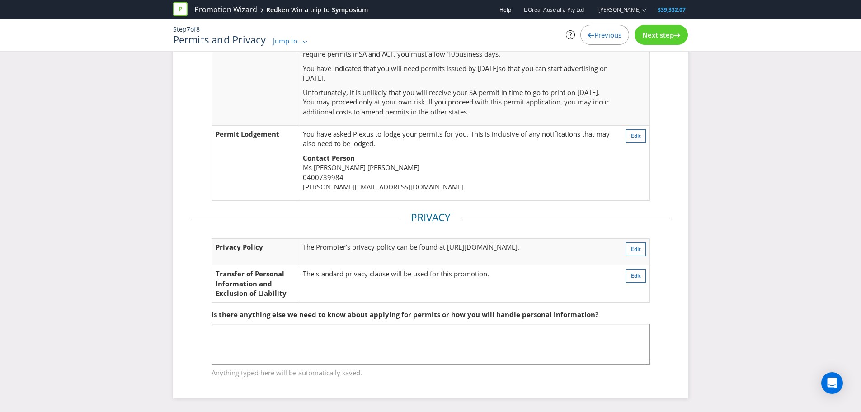
click at [671, 30] on div "Next step" at bounding box center [660, 35] width 53 height 20
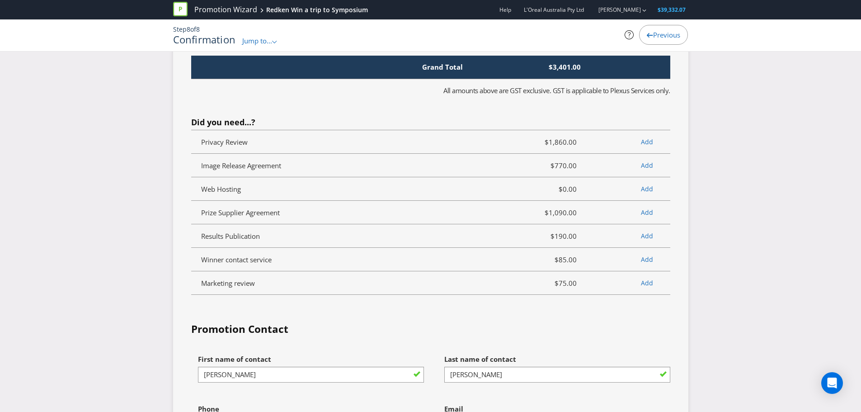
scroll to position [2908, 0]
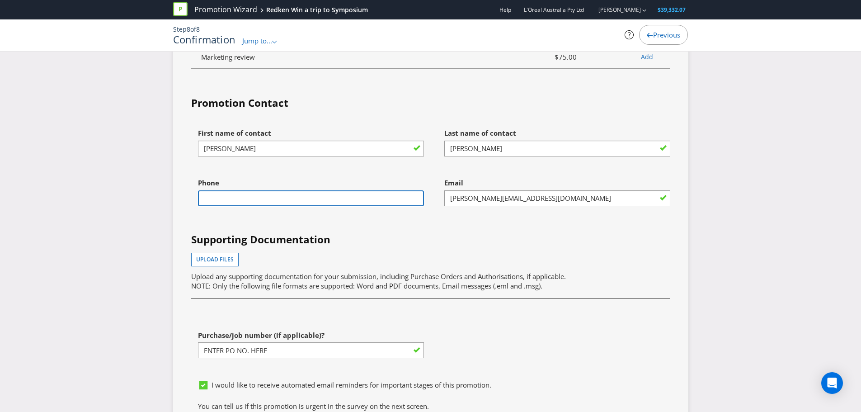
click at [381, 190] on input "text" at bounding box center [311, 198] width 226 height 16
type input "0400739984"
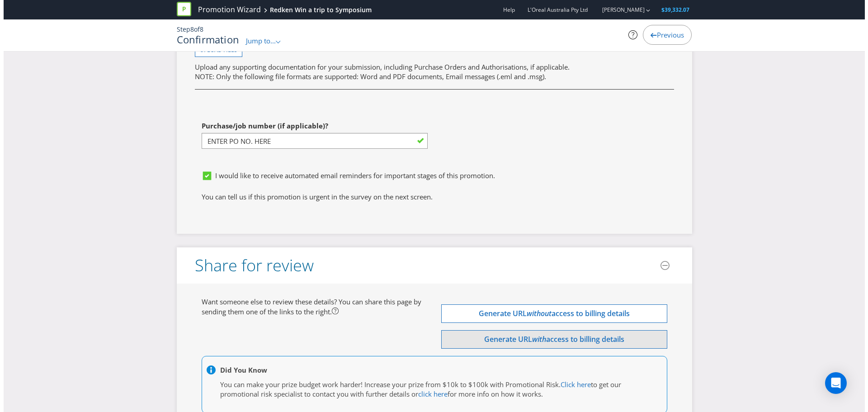
scroll to position [3178, 0]
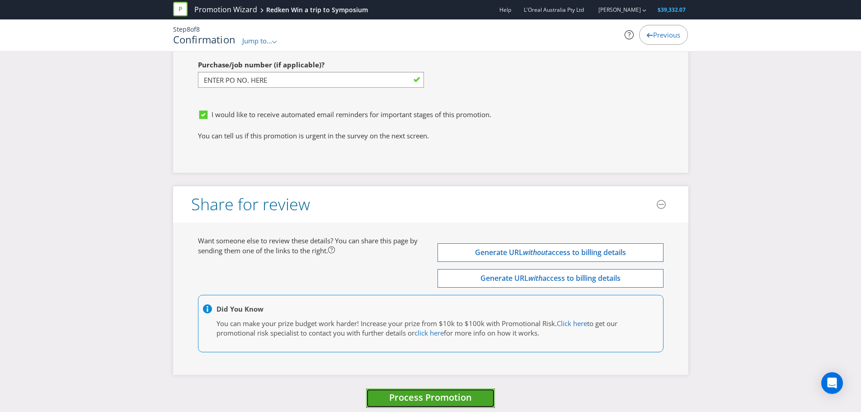
click at [459, 391] on span "Process Promotion" at bounding box center [430, 397] width 83 height 12
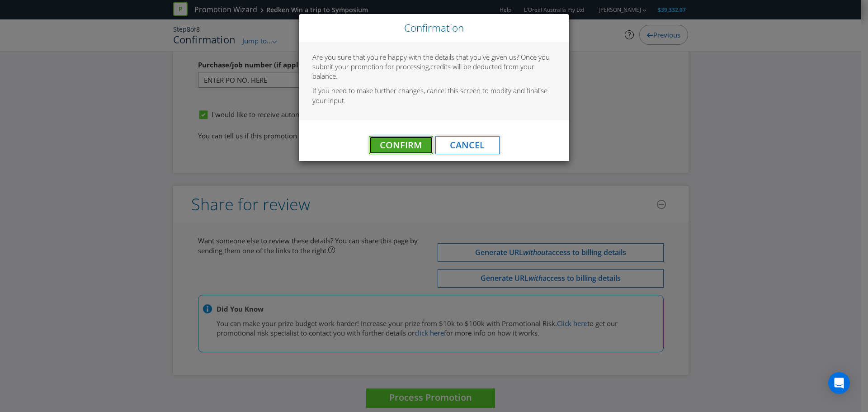
click at [396, 148] on span "Confirm" at bounding box center [401, 145] width 42 height 12
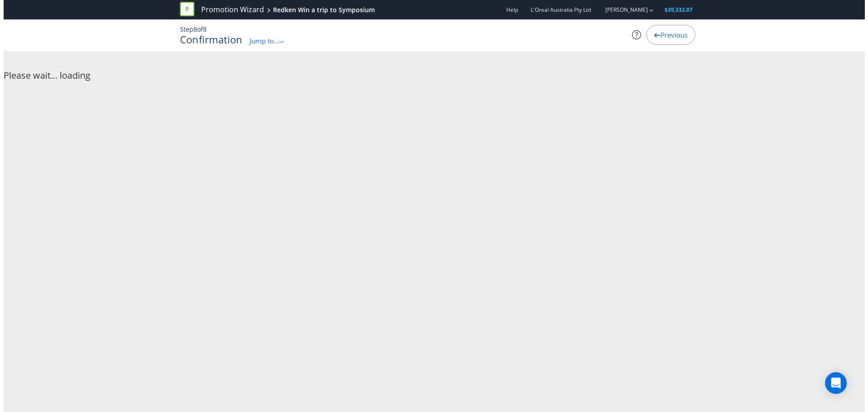
scroll to position [0, 0]
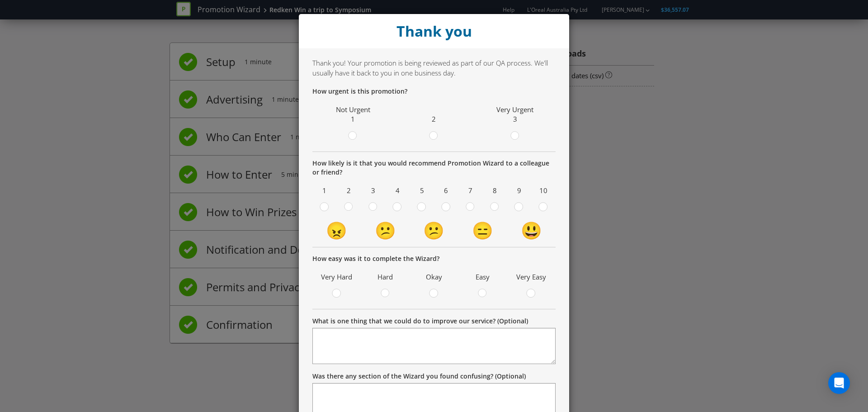
click at [721, 205] on div "Thank you Thank you! Your promotion is being reviewed as part of our QA process…" at bounding box center [434, 206] width 868 height 412
